Goal: Task Accomplishment & Management: Manage account settings

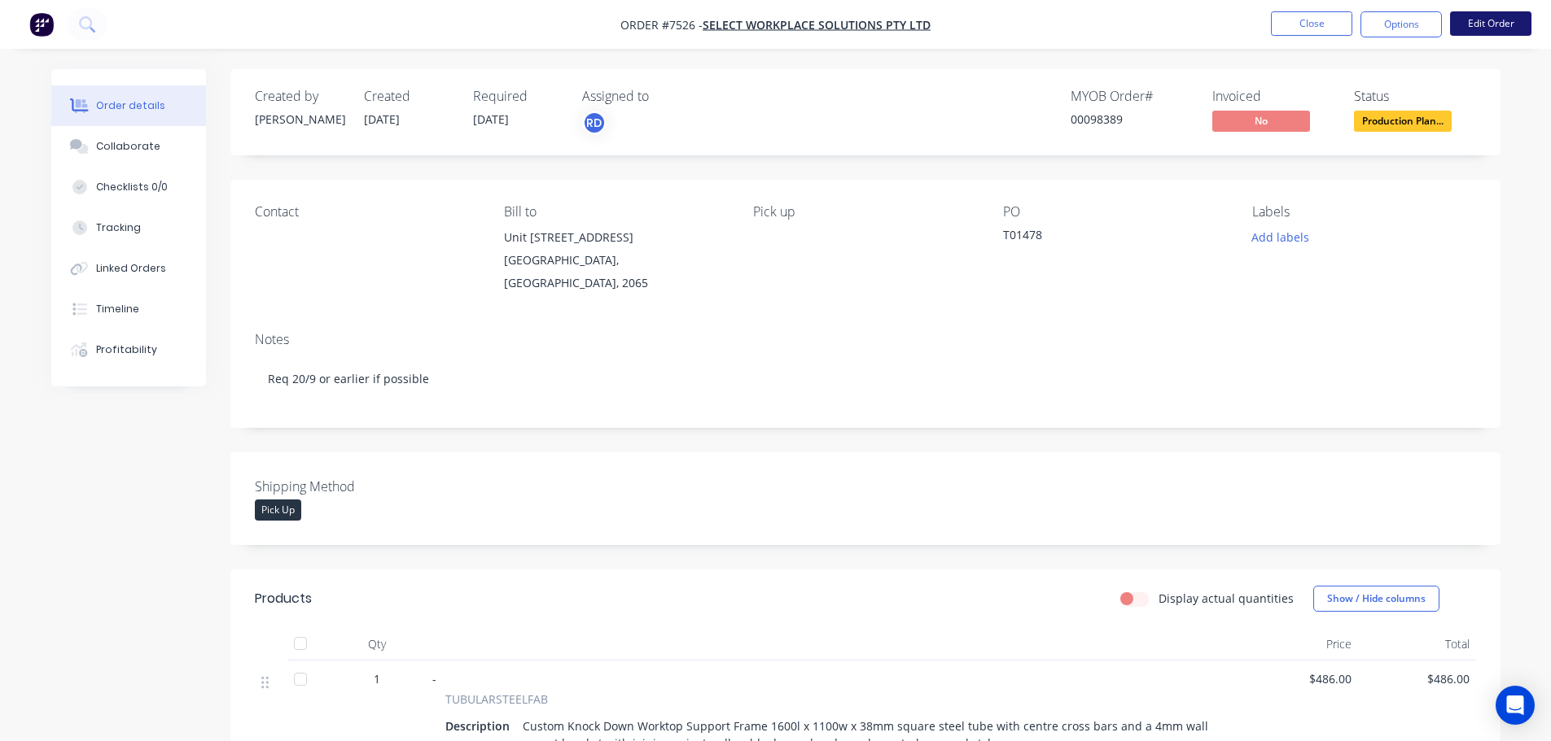
click at [1459, 22] on button "Edit Order" at bounding box center [1490, 23] width 81 height 24
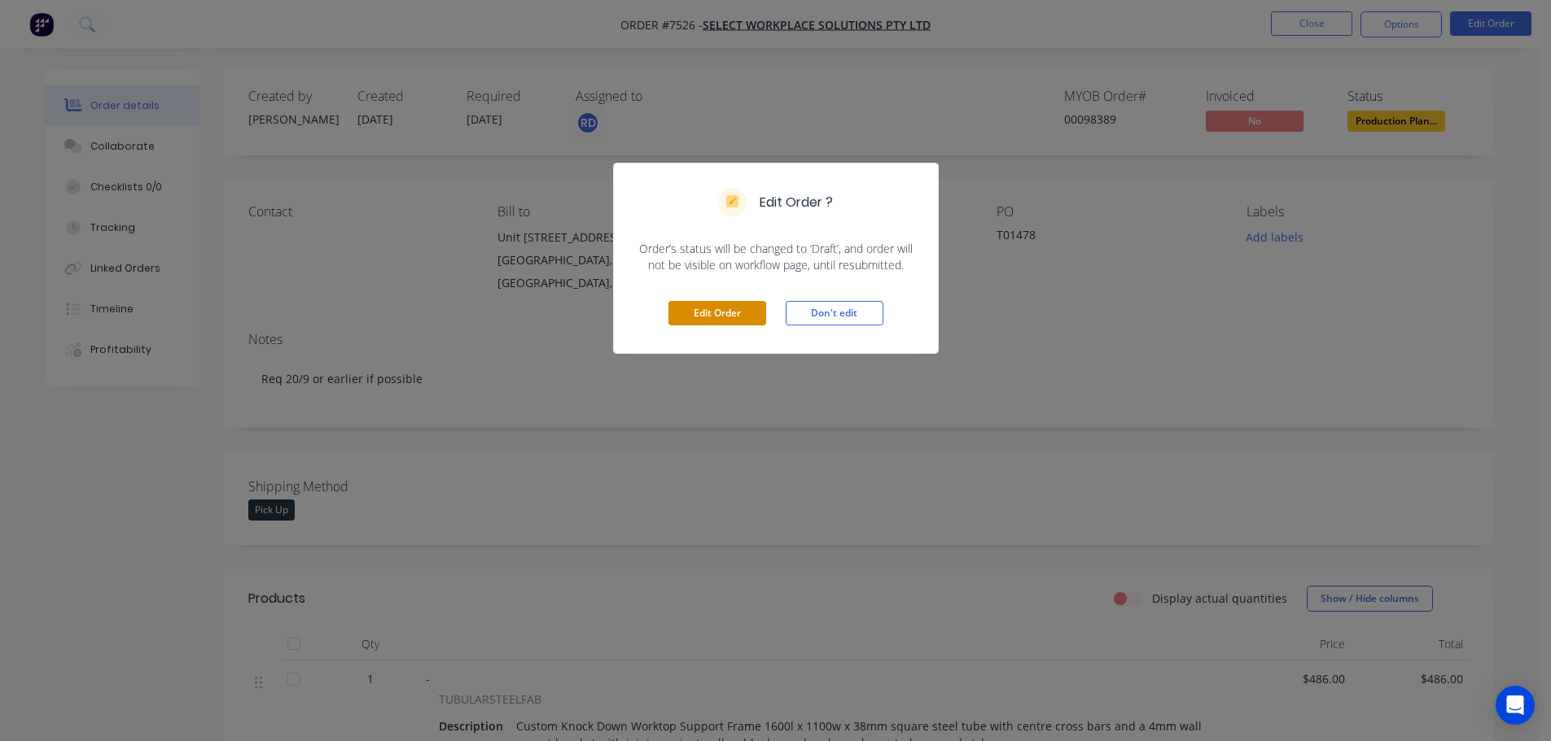
click at [744, 317] on button "Edit Order" at bounding box center [717, 313] width 98 height 24
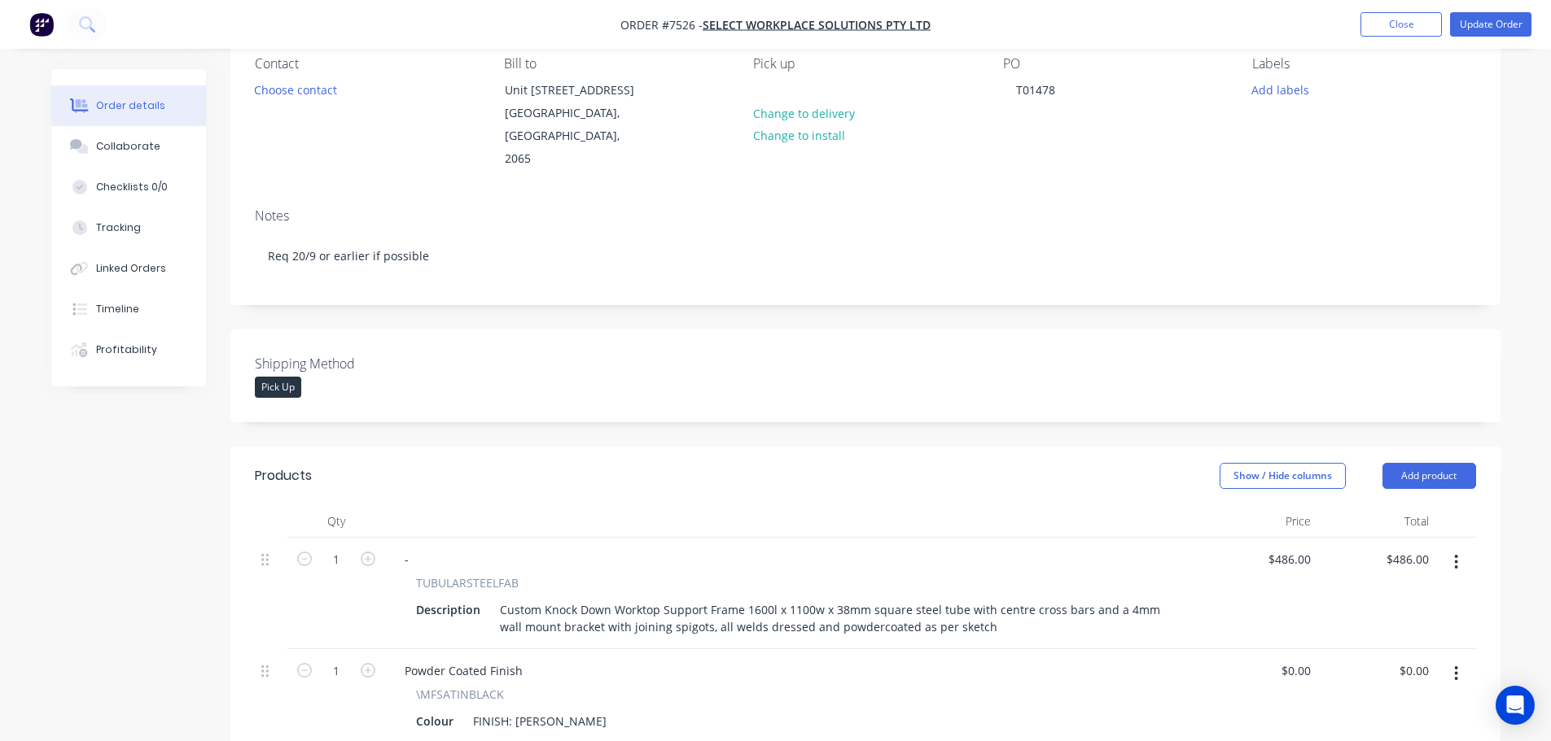
scroll to position [163, 0]
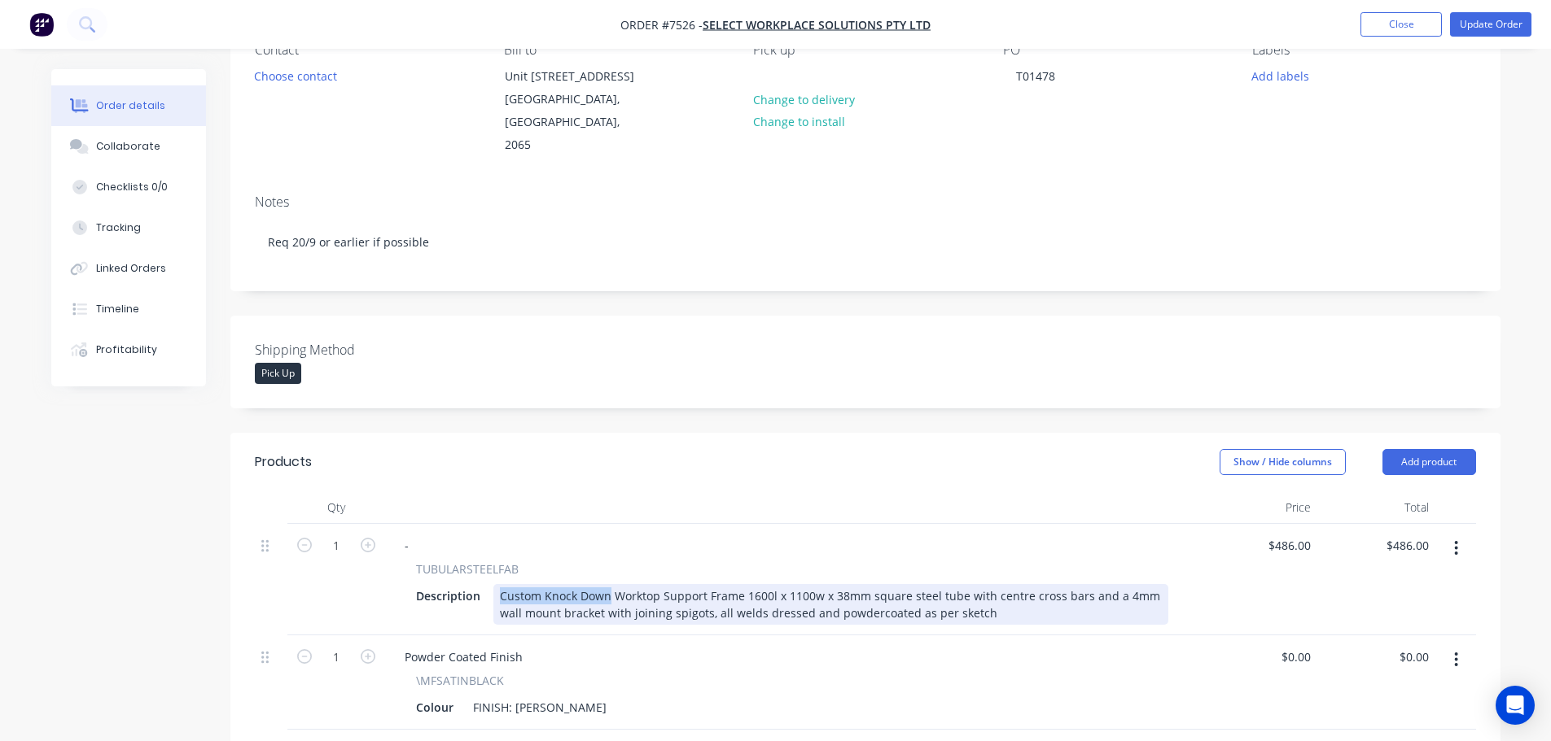
drag, startPoint x: 607, startPoint y: 571, endPoint x: 496, endPoint y: 576, distance: 110.8
click at [496, 584] on div "Custom Knock Down Worktop Support Frame 1600l x 1100w x 38mm square steel tube …" at bounding box center [830, 604] width 675 height 41
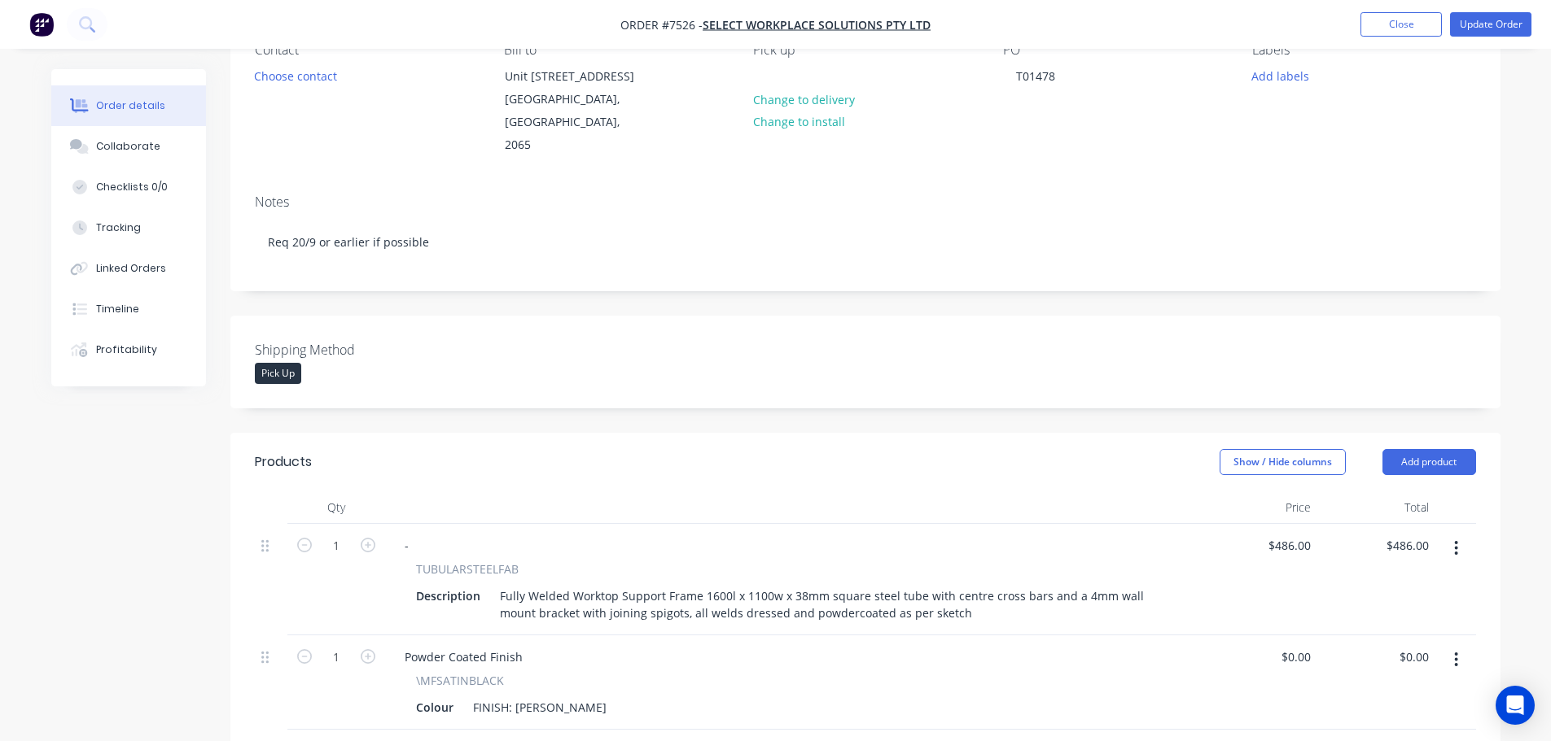
click at [691, 449] on div "Show / Hide columns Add product" at bounding box center [994, 462] width 961 height 26
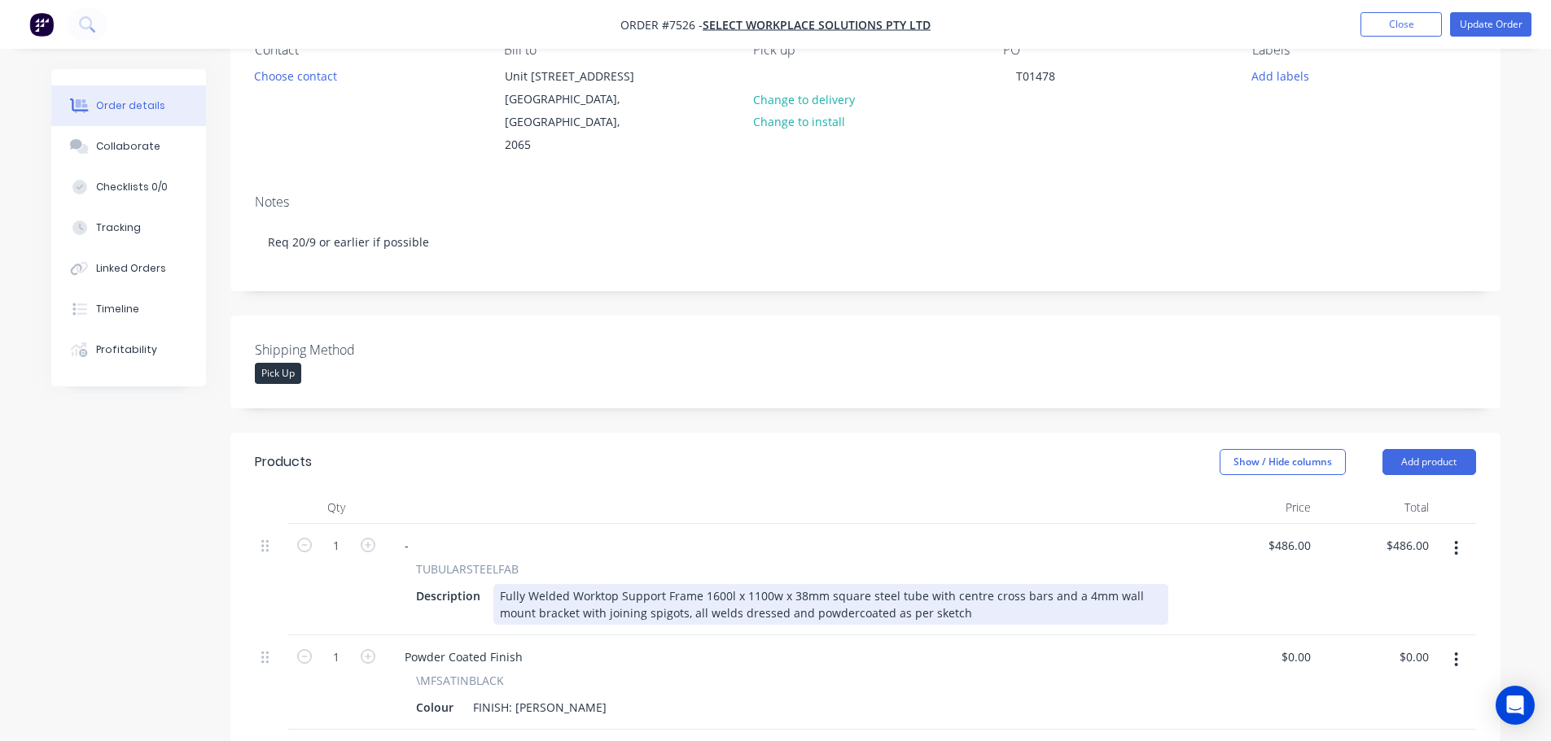
click at [1035, 584] on div "Fully Welded Worktop Support Frame 1600l x 1100w x 38mm square steel tube with …" at bounding box center [830, 604] width 675 height 41
drag, startPoint x: 643, startPoint y: 594, endPoint x: 535, endPoint y: 595, distance: 108.3
click at [535, 595] on div "Fully Welded Worktop Support Frame 1600l x 1100w x 38mm square steel tube with …" at bounding box center [830, 604] width 675 height 41
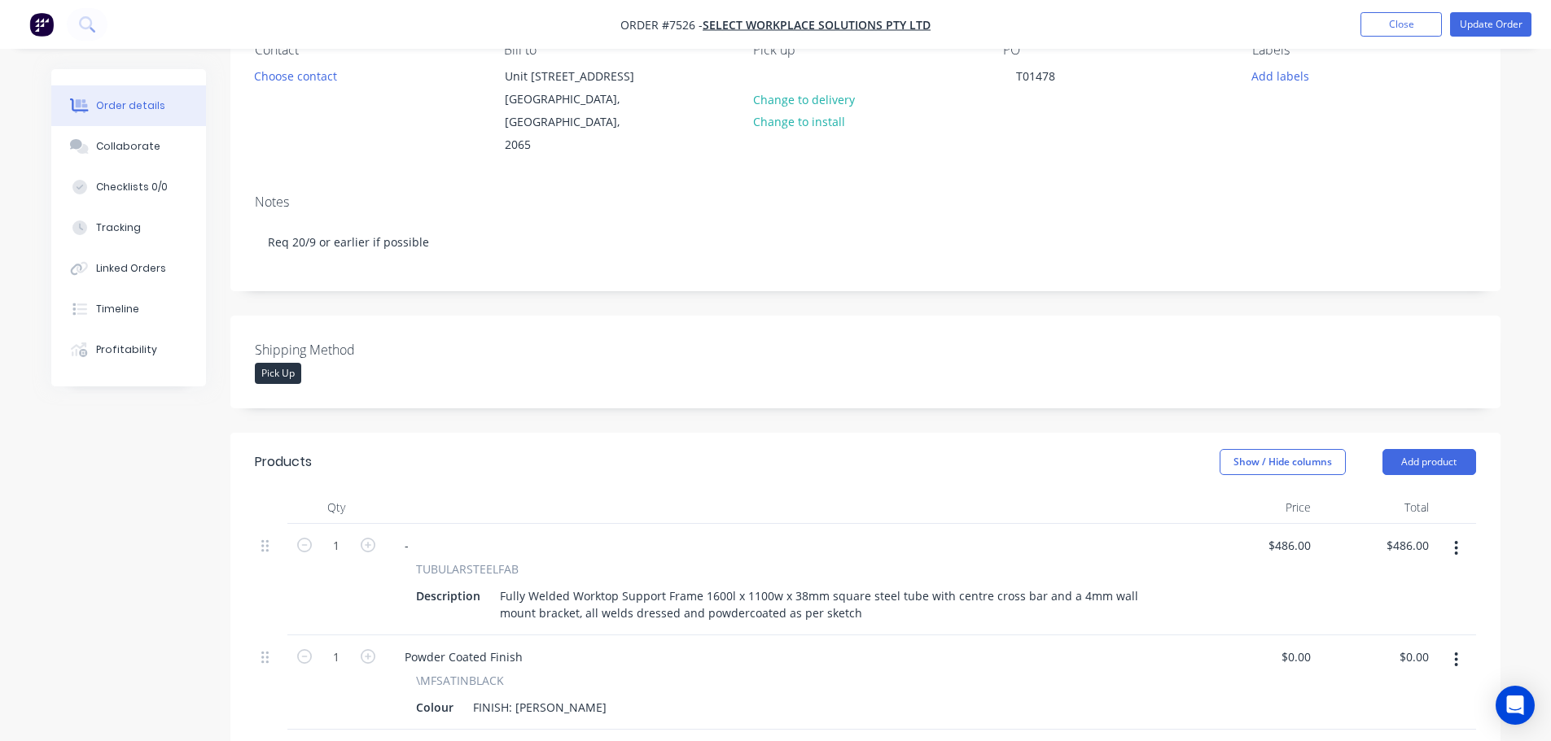
click at [980, 316] on div "Shipping Method Pick Up" at bounding box center [865, 362] width 1270 height 93
click at [1459, 24] on button "Update Order" at bounding box center [1490, 24] width 81 height 24
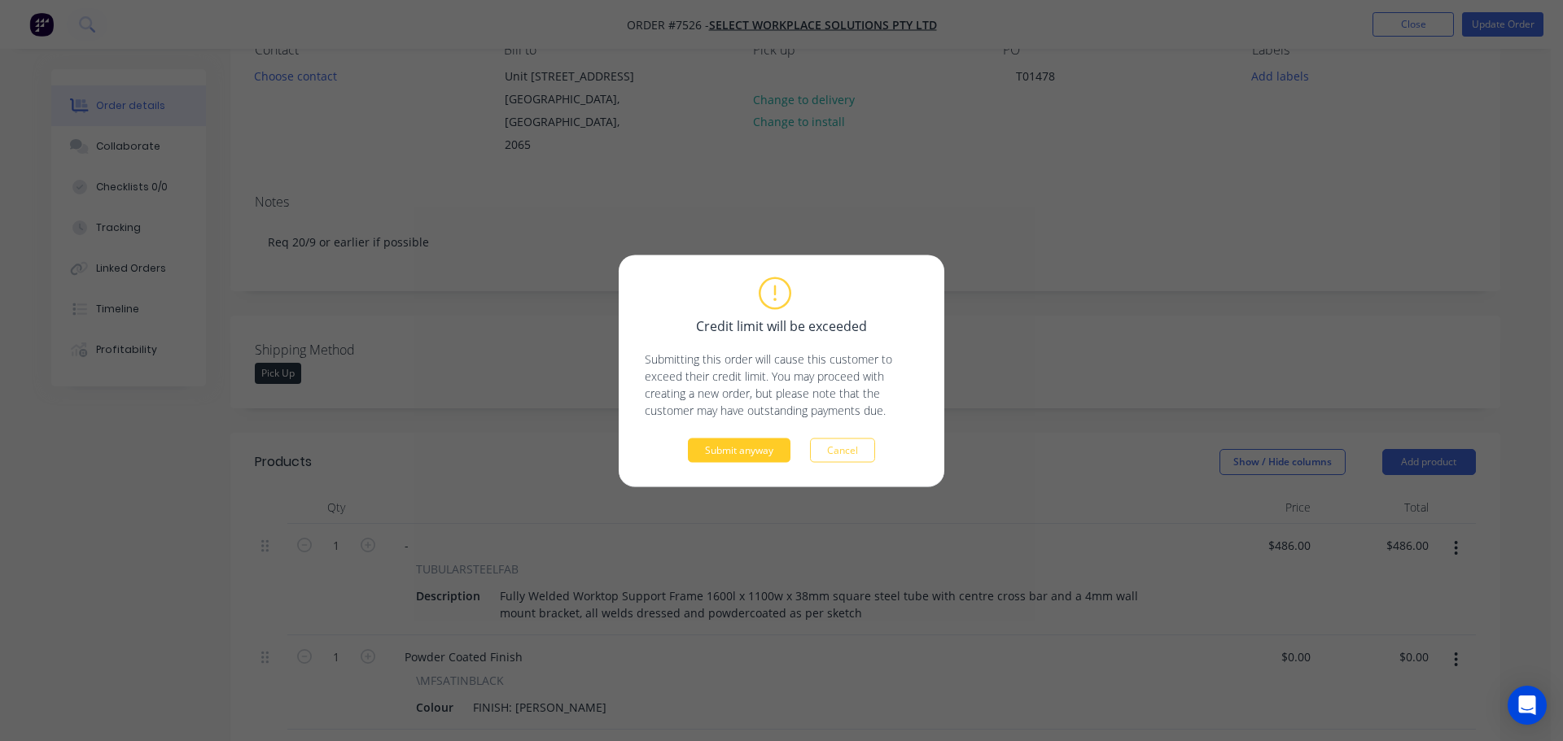
click at [759, 457] on button "Submit anyway" at bounding box center [739, 450] width 103 height 24
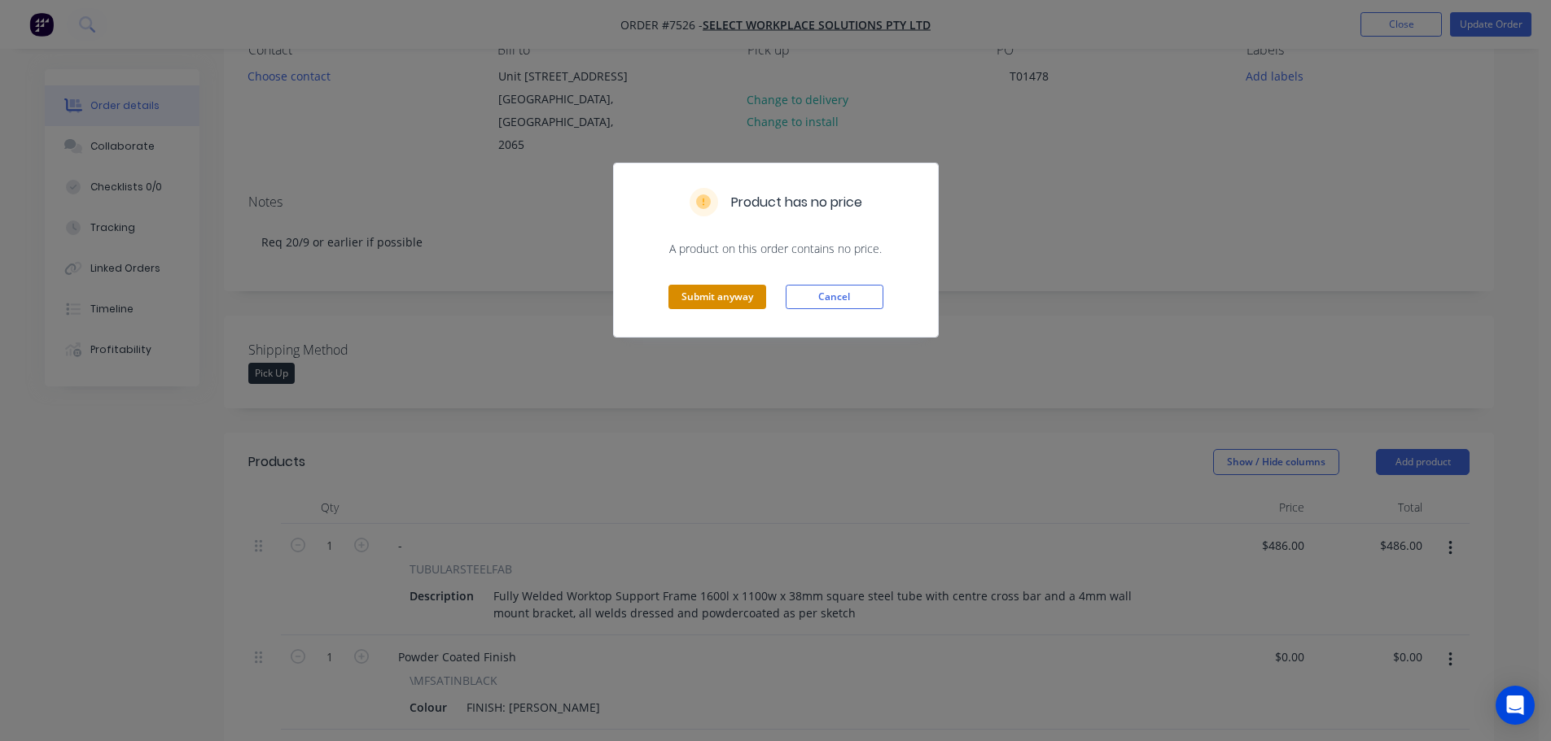
click at [688, 301] on button "Submit anyway" at bounding box center [717, 297] width 98 height 24
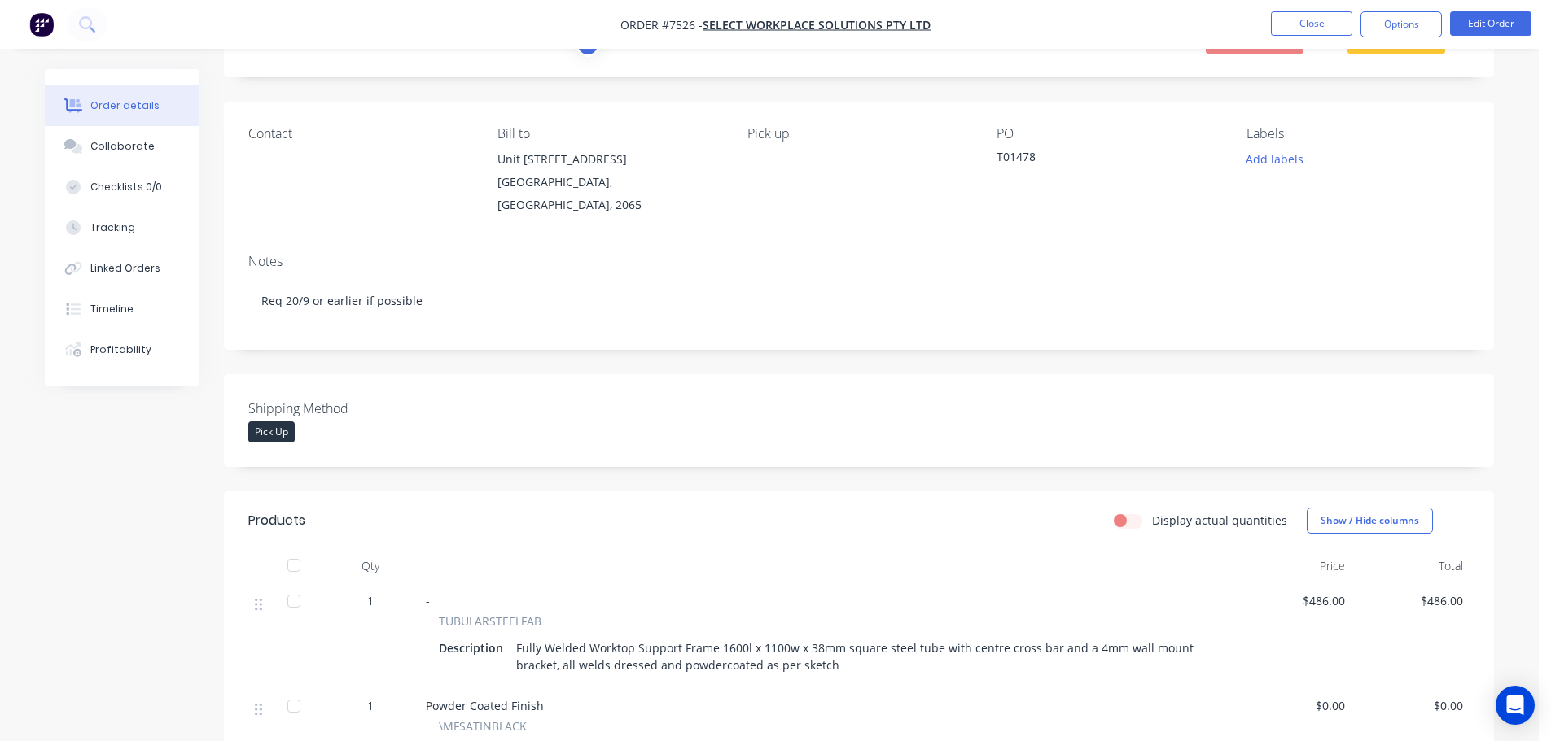
scroll to position [0, 0]
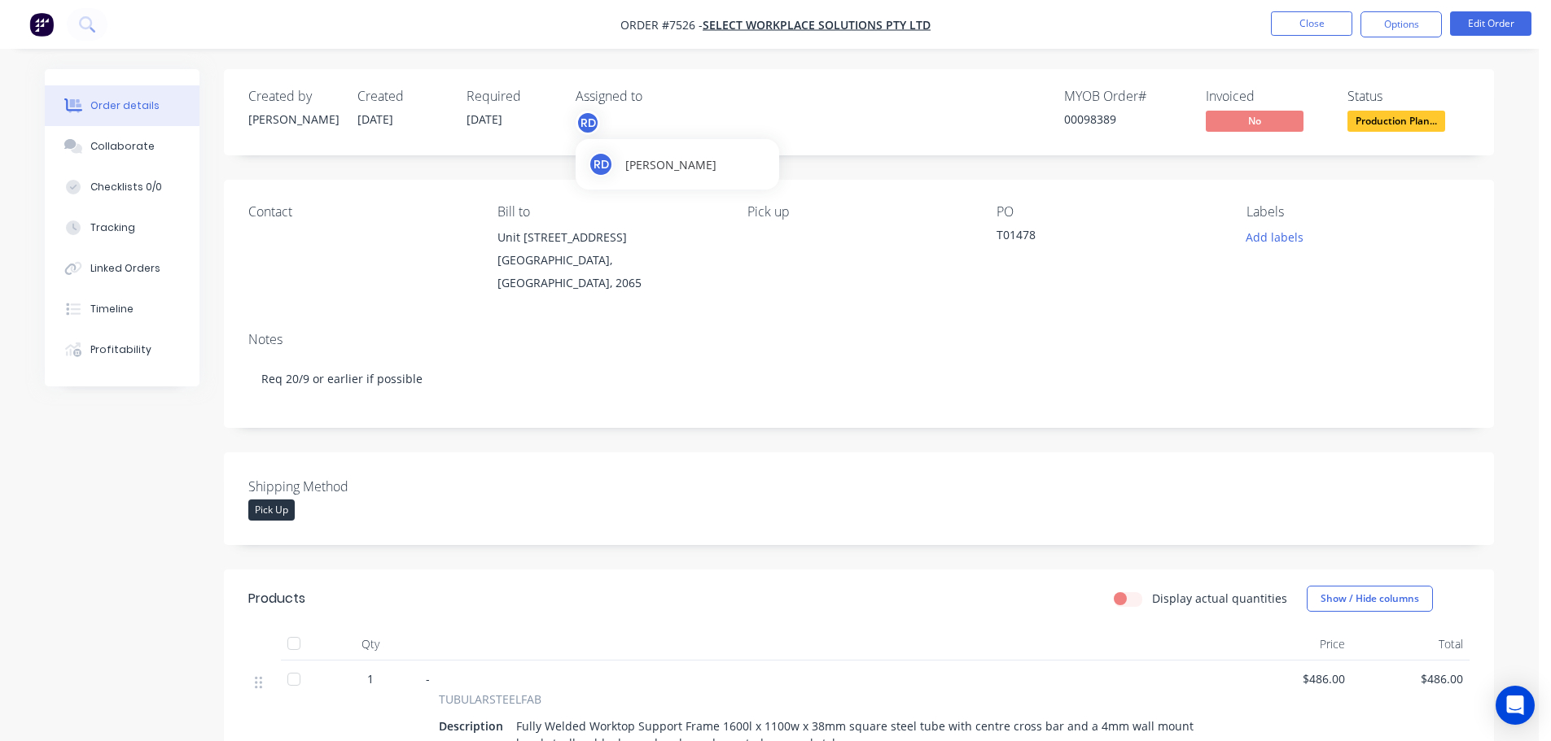
click at [588, 115] on div "RD" at bounding box center [587, 123] width 24 height 24
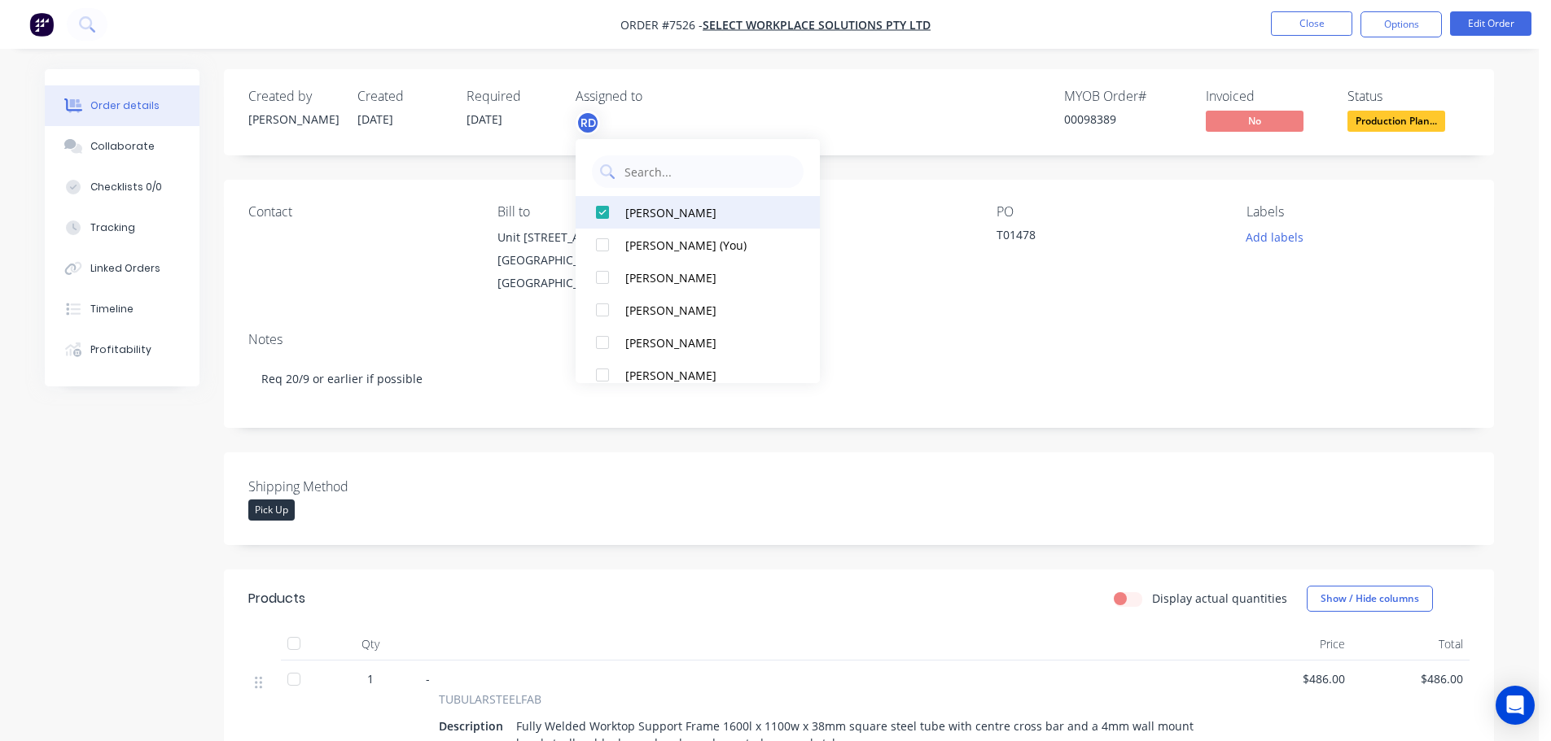
click at [600, 208] on div at bounding box center [602, 212] width 33 height 33
click at [604, 215] on div at bounding box center [602, 212] width 33 height 33
click at [938, 118] on div "MYOB Order # 00098389 Invoiced No Status Production Plan..." at bounding box center [1103, 112] width 731 height 47
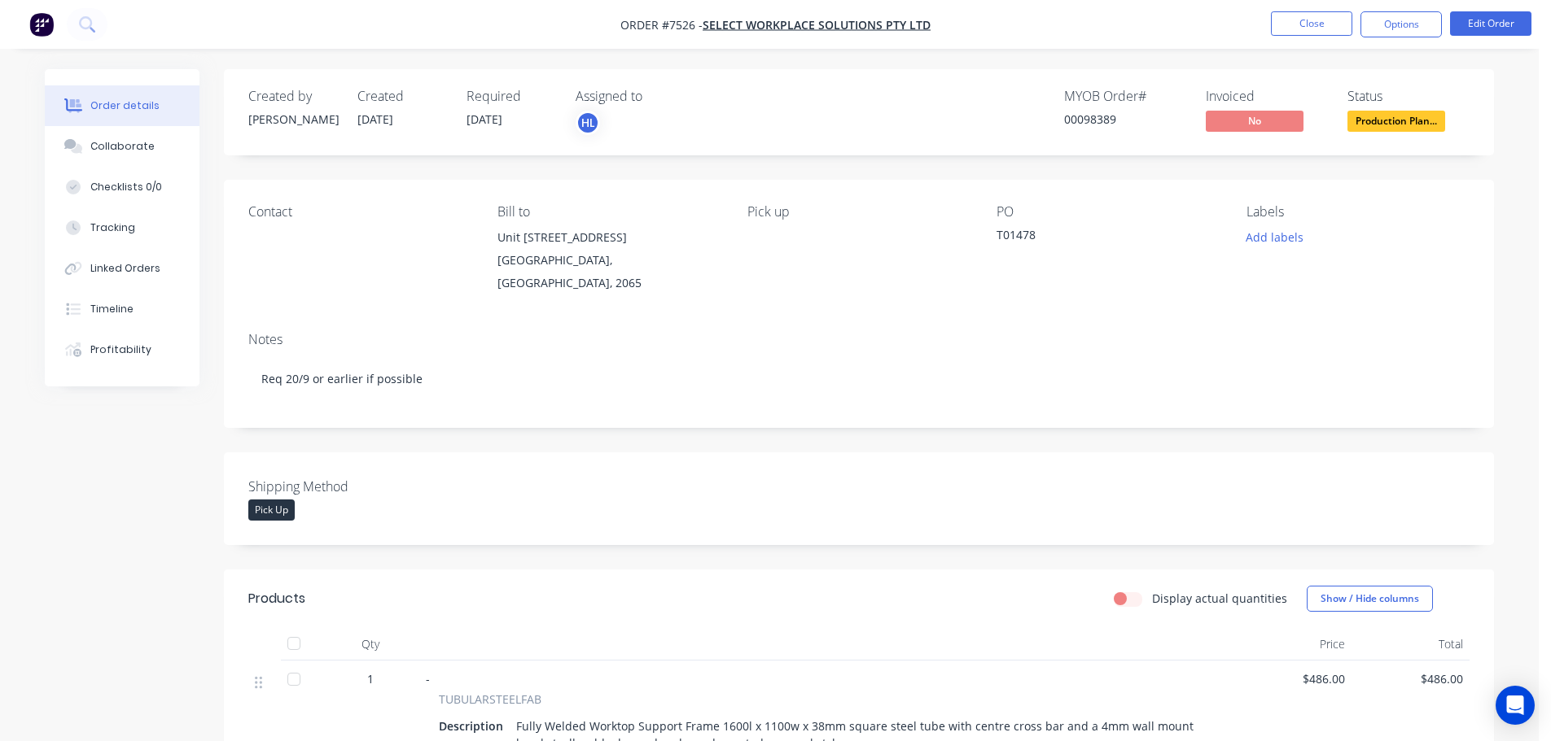
click at [1420, 120] on span "Production Plan..." at bounding box center [1396, 121] width 98 height 20
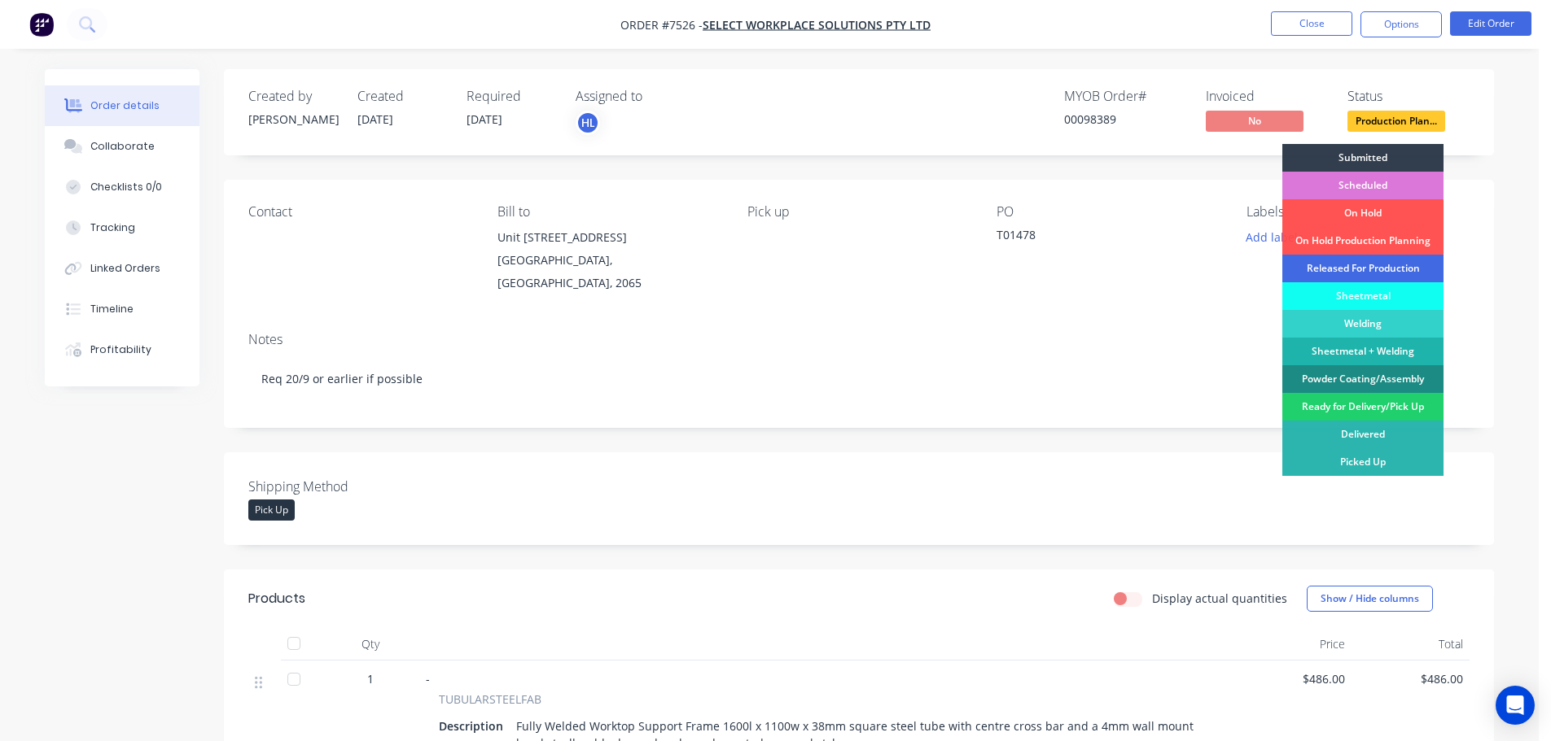
click at [1327, 273] on div "Released For Production" at bounding box center [1362, 269] width 161 height 28
